Goal: Task Accomplishment & Management: Use online tool/utility

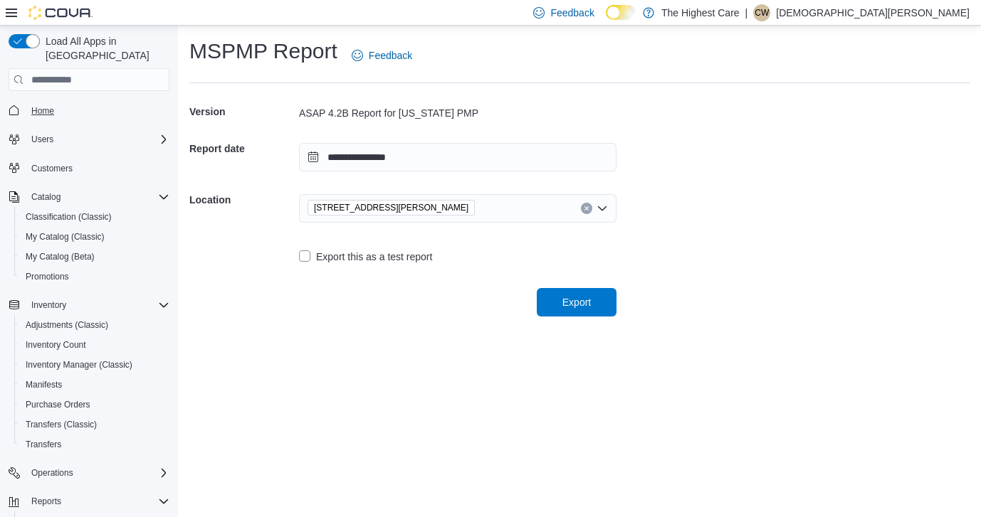
click at [49, 105] on span "Home" at bounding box center [42, 110] width 23 height 11
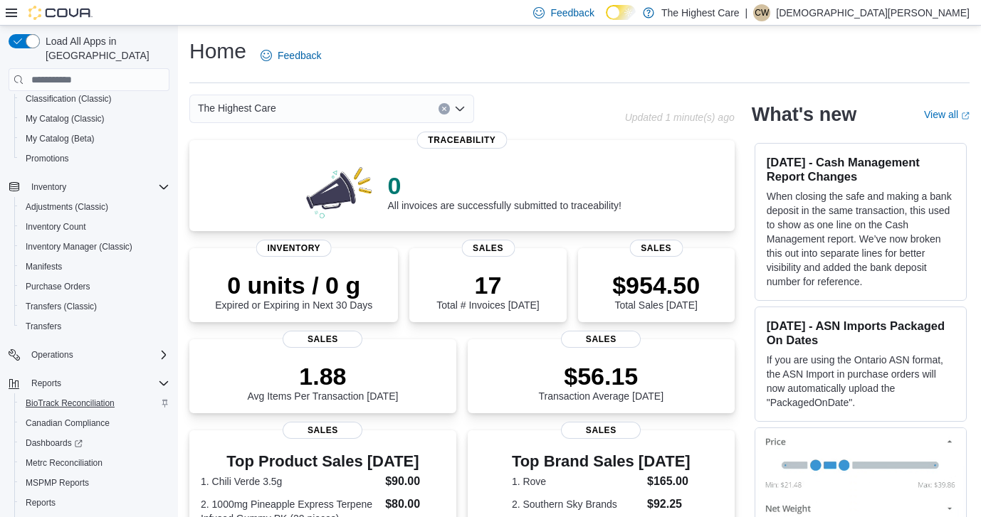
scroll to position [122, 0]
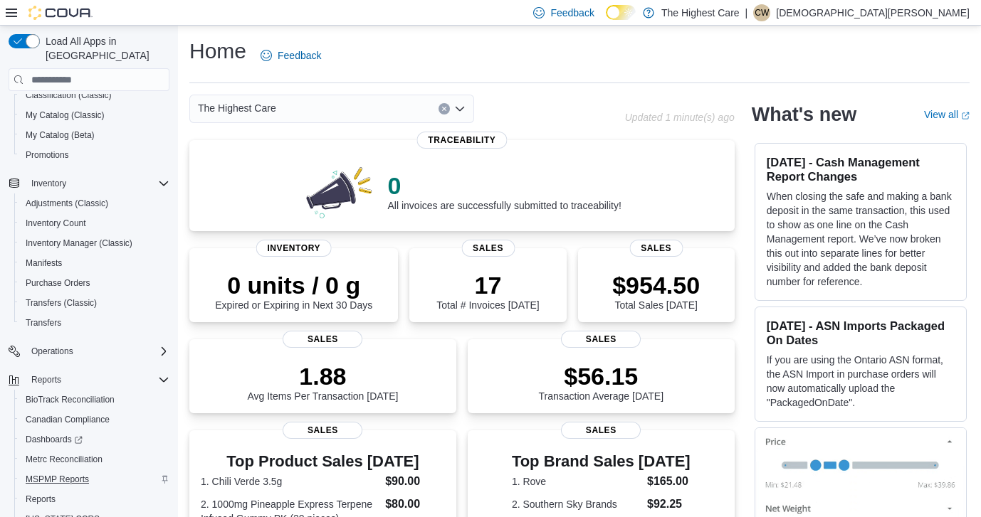
click at [51, 474] on span "MSPMP Reports" at bounding box center [57, 479] width 63 height 11
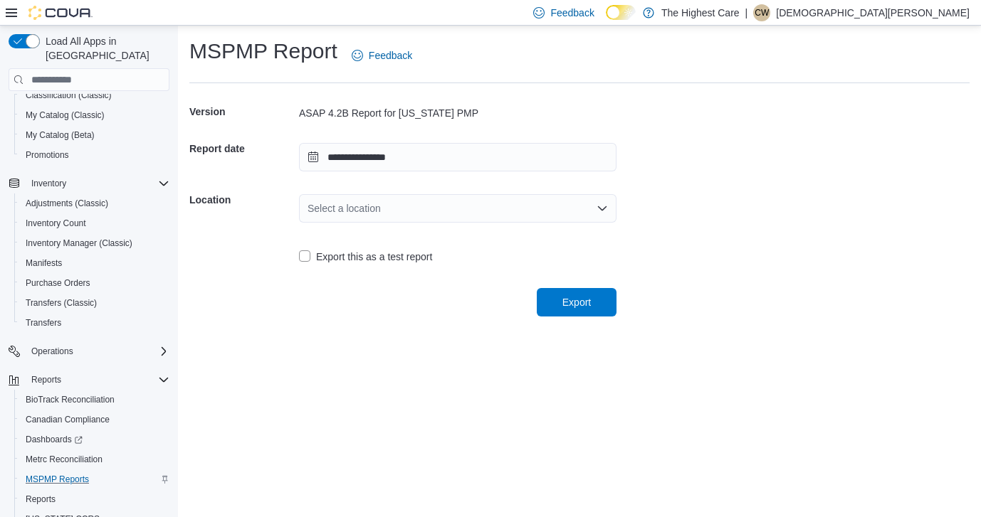
click at [438, 213] on div "Select a location" at bounding box center [457, 208] width 317 height 28
click at [427, 255] on span "[STREET_ADDRESS][PERSON_NAME]" at bounding box center [465, 252] width 283 height 14
click at [583, 300] on span "Export" at bounding box center [576, 302] width 28 height 14
